Goal: Task Accomplishment & Management: Manage account settings

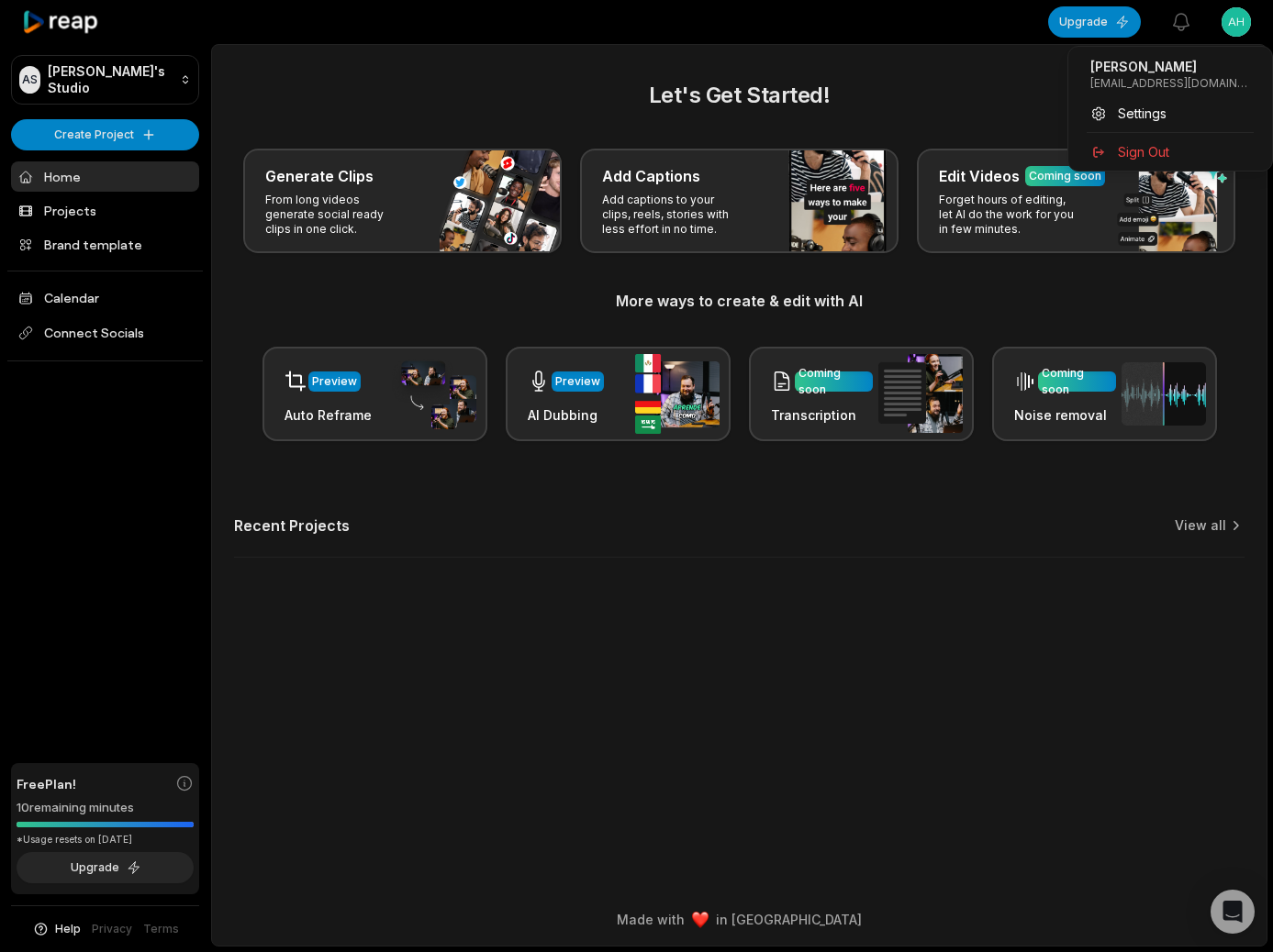
click at [952, 4] on html "AS Ahmad's Studio Create Project Home Projects Brand template Calendar Connect …" at bounding box center [636, 476] width 1273 height 952
click at [952, 112] on span "Settings" at bounding box center [1142, 113] width 49 height 19
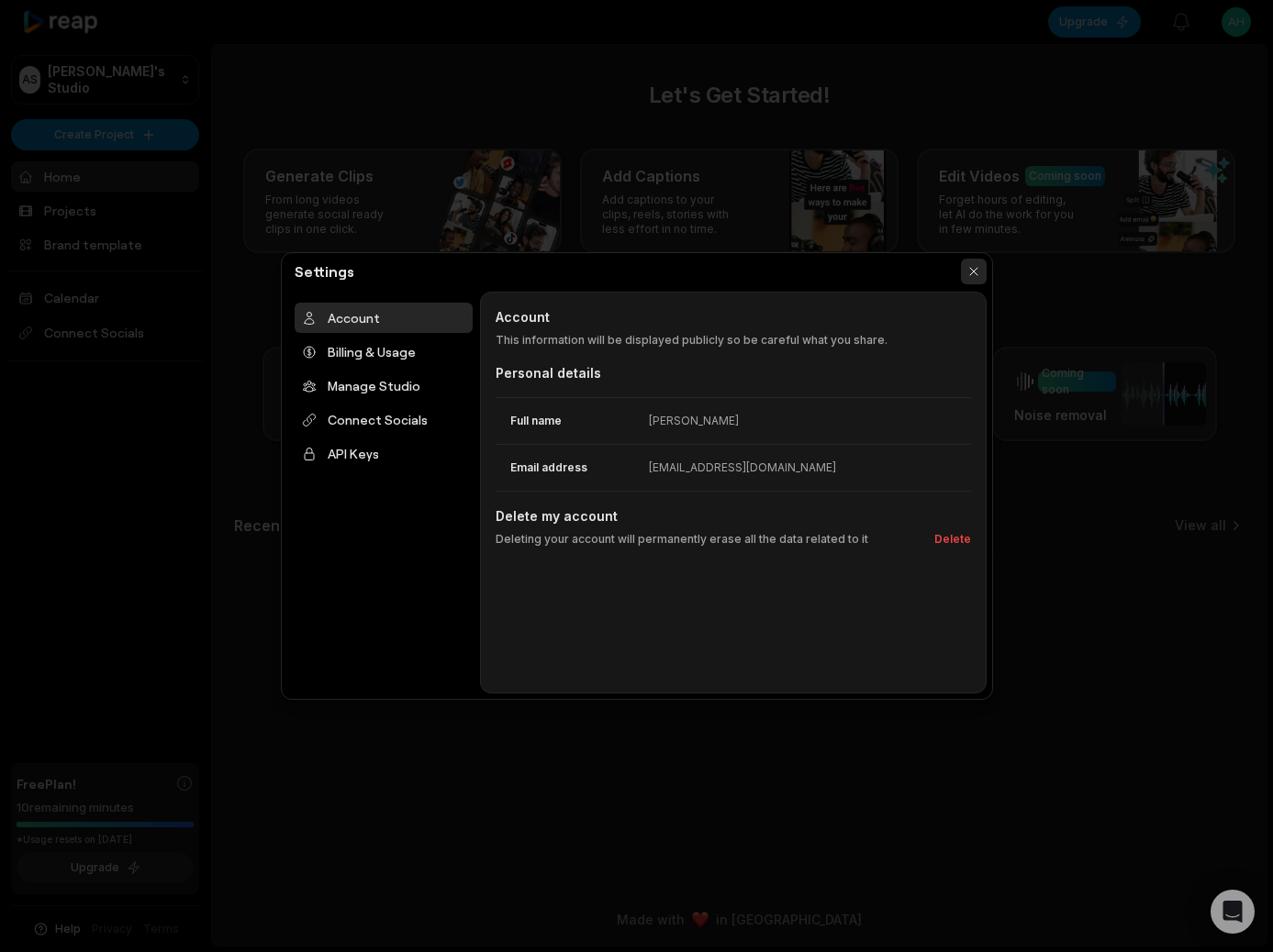
click at [952, 269] on button "button" at bounding box center [973, 271] width 26 height 26
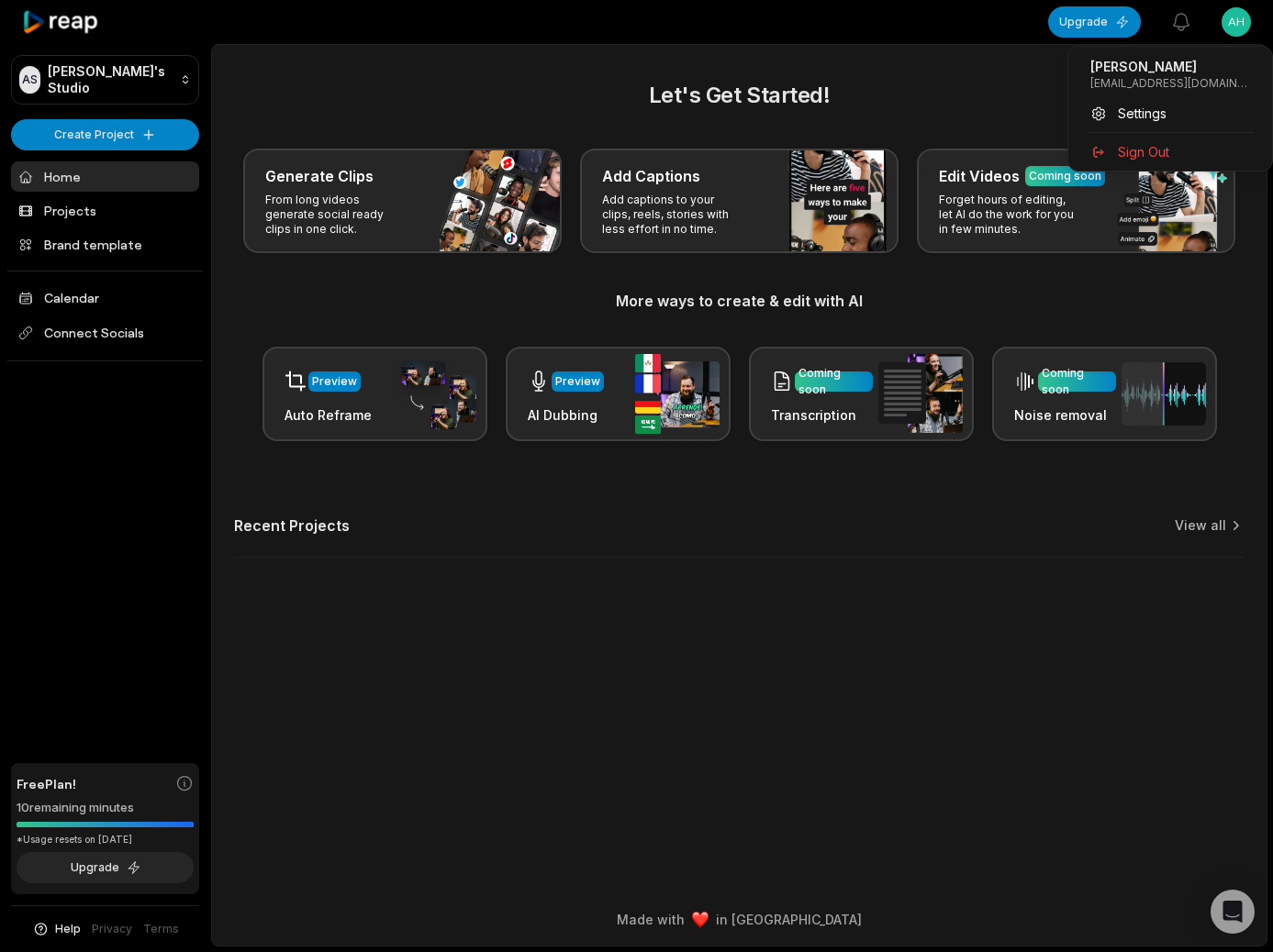
click at [952, 30] on html "AS Ahmad's Studio Create Project Home Projects Brand template Calendar Connect …" at bounding box center [636, 476] width 1273 height 952
click at [952, 151] on span "Sign Out" at bounding box center [1144, 152] width 51 height 19
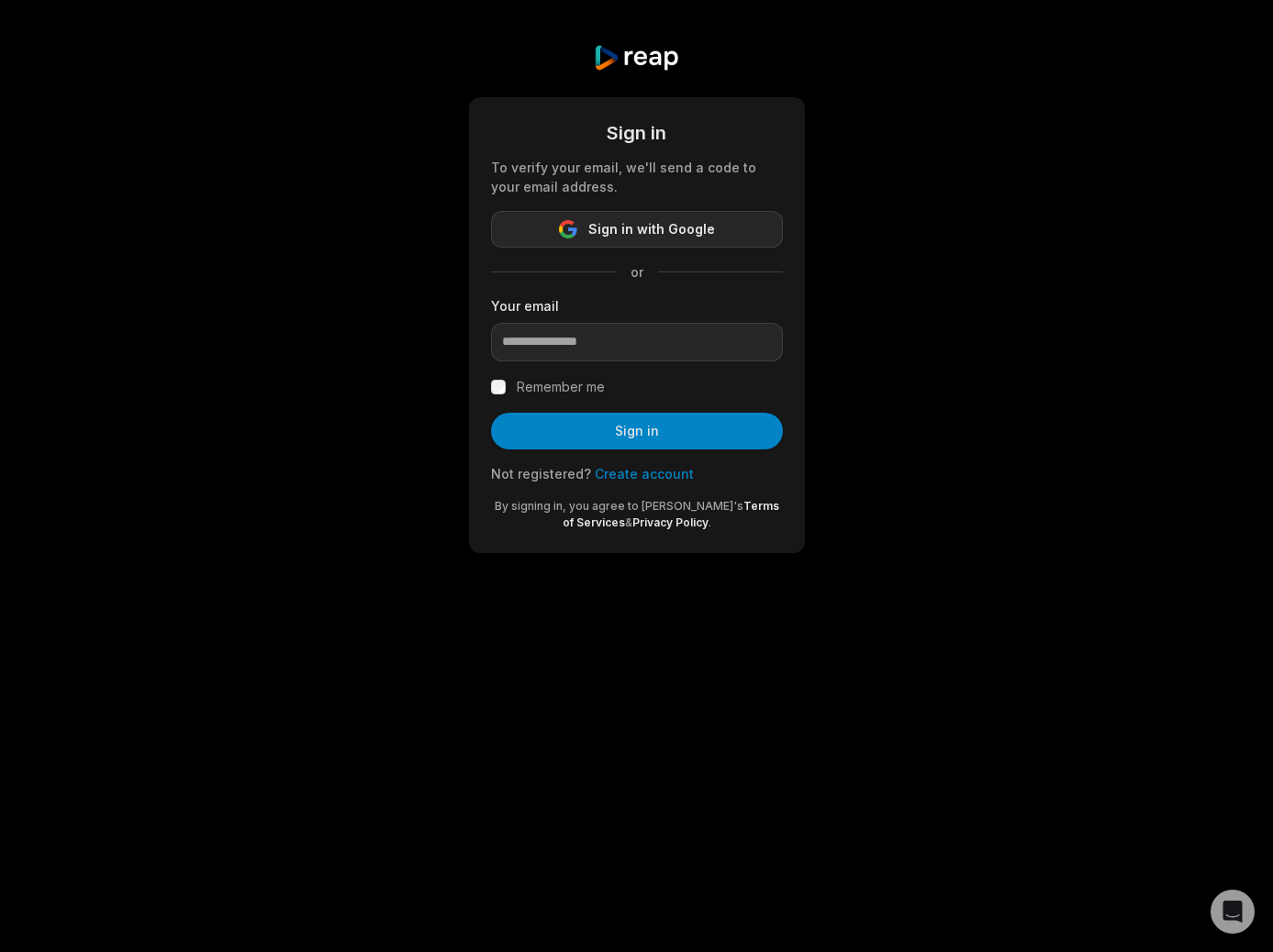
click at [659, 235] on span "Sign in with Google" at bounding box center [651, 229] width 127 height 22
